Goal: Information Seeking & Learning: Find specific page/section

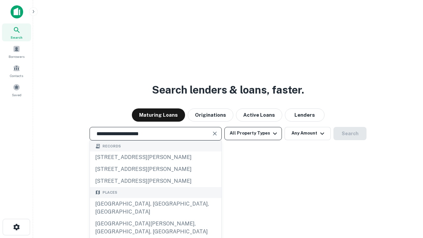
type input "**********"
click at [253, 133] on button "All Property Types" at bounding box center [252, 133] width 57 height 13
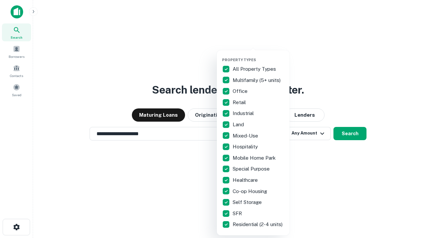
click at [258, 55] on button "button" at bounding box center [258, 55] width 73 height 0
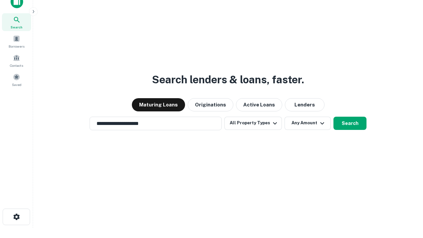
scroll to position [4, 80]
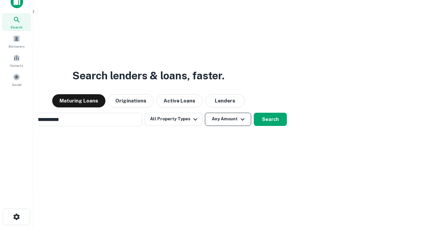
click at [205, 113] on button "Any Amount" at bounding box center [228, 119] width 46 height 13
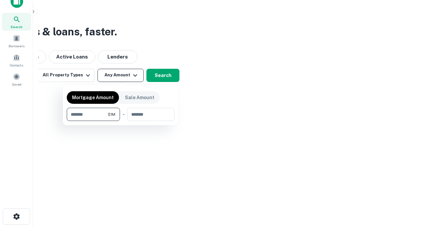
type input "*******"
click at [121, 121] on button "button" at bounding box center [121, 121] width 108 height 0
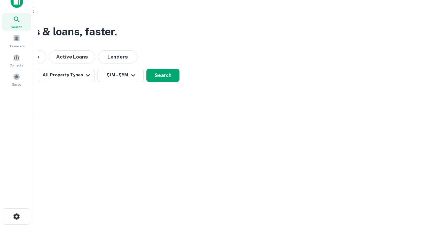
scroll to position [10, 0]
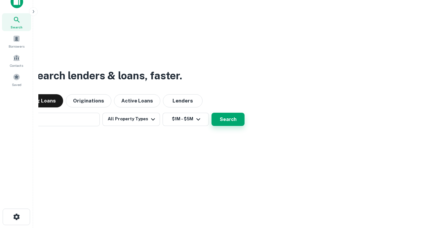
click at [211, 113] on button "Search" at bounding box center [227, 119] width 33 height 13
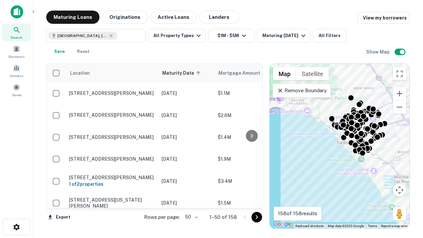
click at [190, 217] on body "Search Borrowers Contacts Saved Maturing Loans Originations Active Loans Lender…" at bounding box center [211, 119] width 423 height 238
click at [191, 200] on li "25" at bounding box center [190, 200] width 19 height 12
